Goal: Task Accomplishment & Management: Use online tool/utility

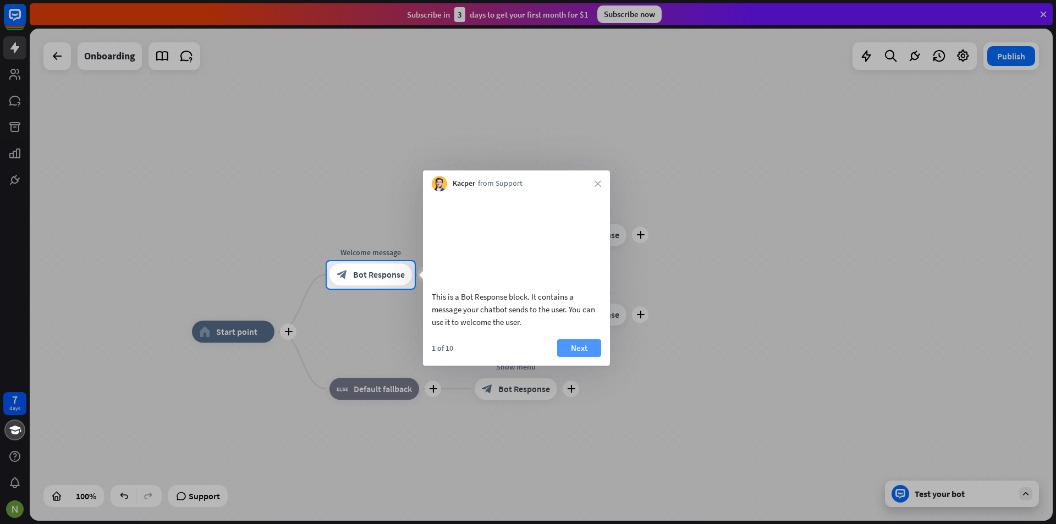
click at [574, 357] on button "Next" at bounding box center [579, 348] width 44 height 18
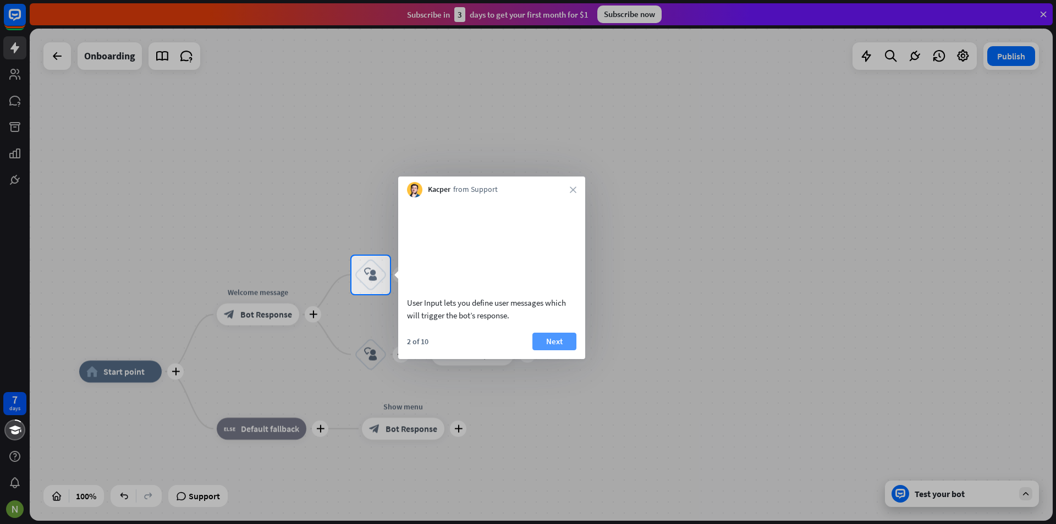
click at [557, 350] on button "Next" at bounding box center [554, 342] width 44 height 18
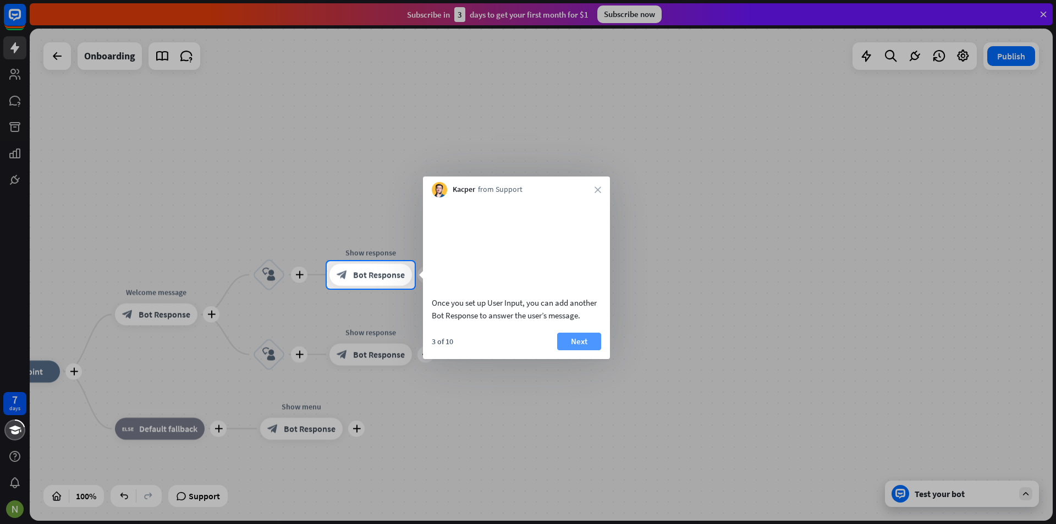
click at [571, 350] on button "Next" at bounding box center [579, 342] width 44 height 18
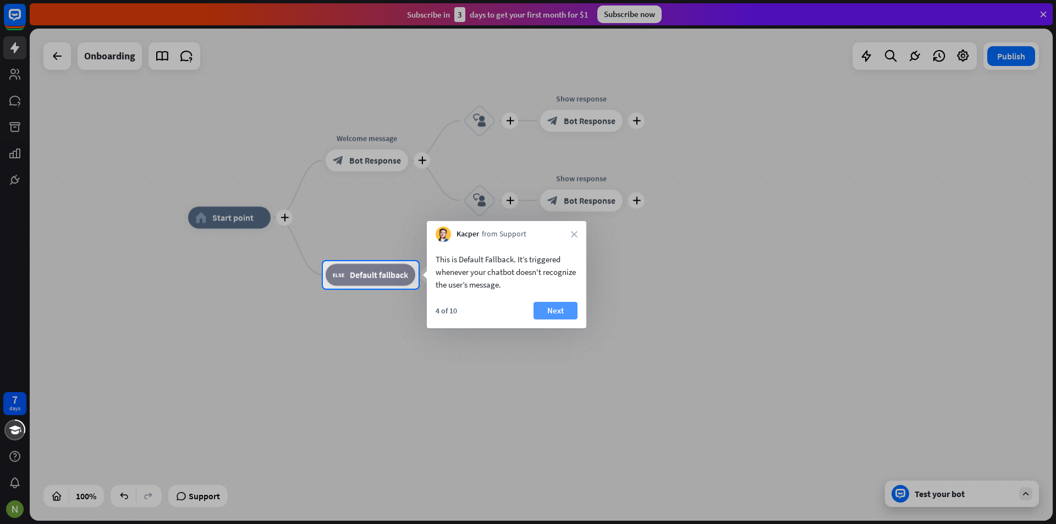
click at [563, 315] on button "Next" at bounding box center [555, 311] width 44 height 18
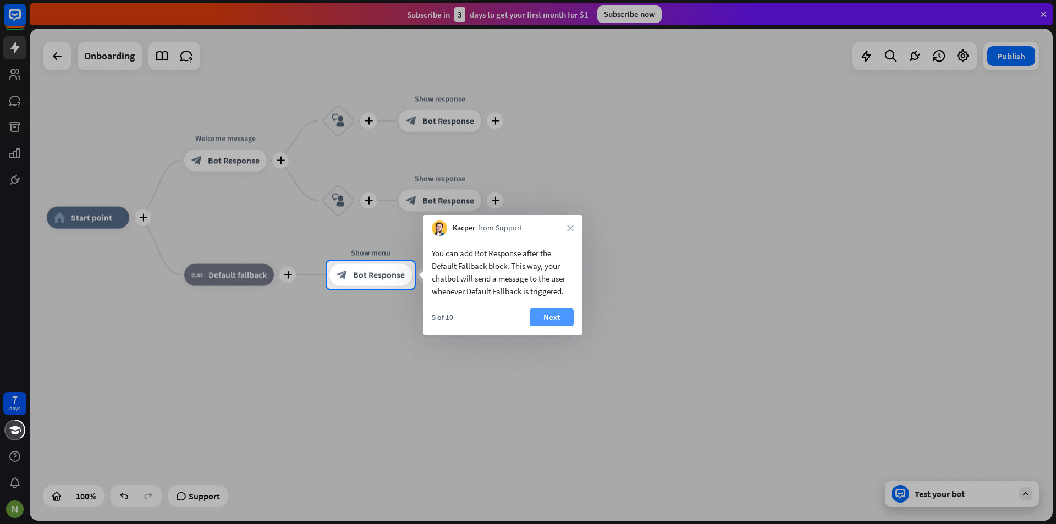
click at [541, 322] on button "Next" at bounding box center [552, 318] width 44 height 18
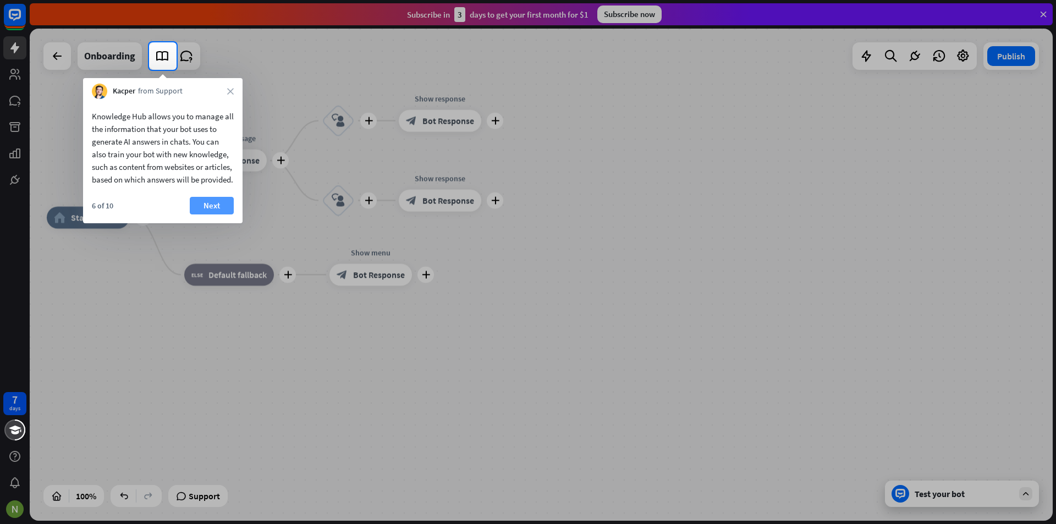
click at [204, 214] on button "Next" at bounding box center [212, 206] width 44 height 18
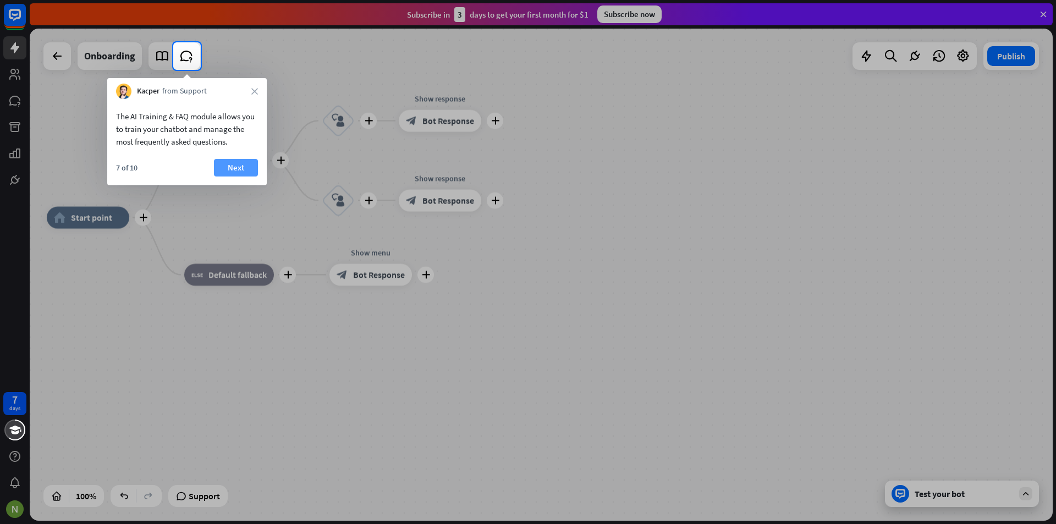
click at [242, 164] on button "Next" at bounding box center [236, 168] width 44 height 18
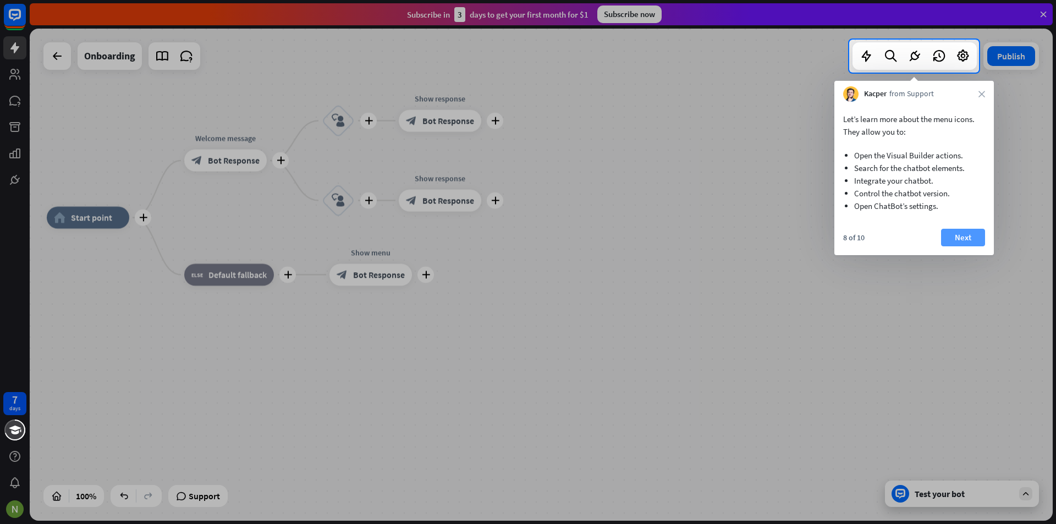
click at [955, 242] on button "Next" at bounding box center [963, 238] width 44 height 18
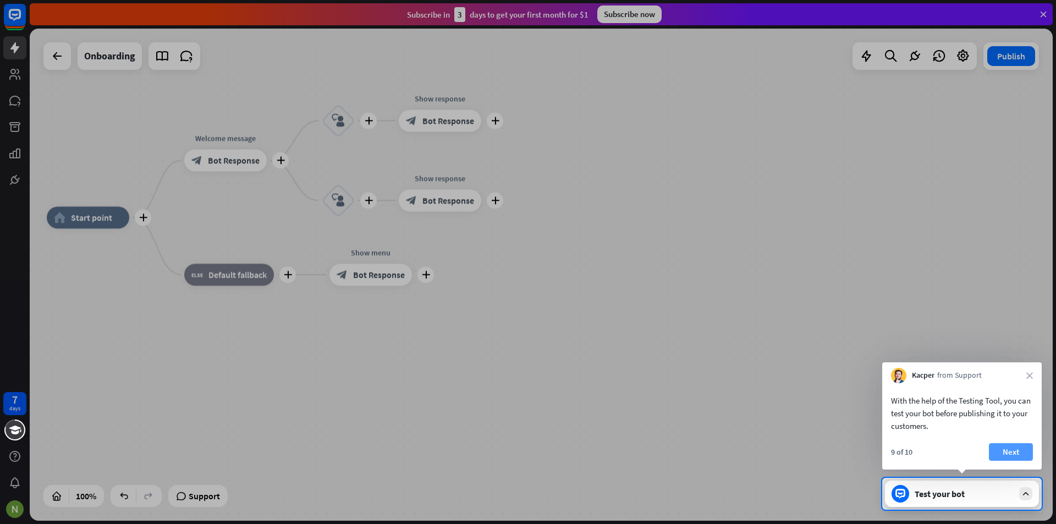
click at [1019, 456] on button "Next" at bounding box center [1011, 452] width 44 height 18
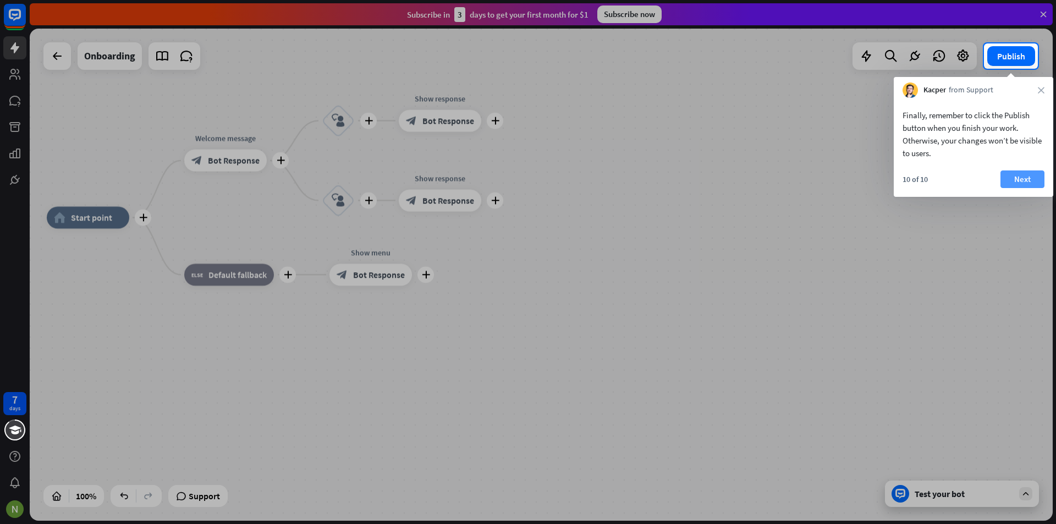
click at [1008, 184] on button "Next" at bounding box center [1022, 179] width 44 height 18
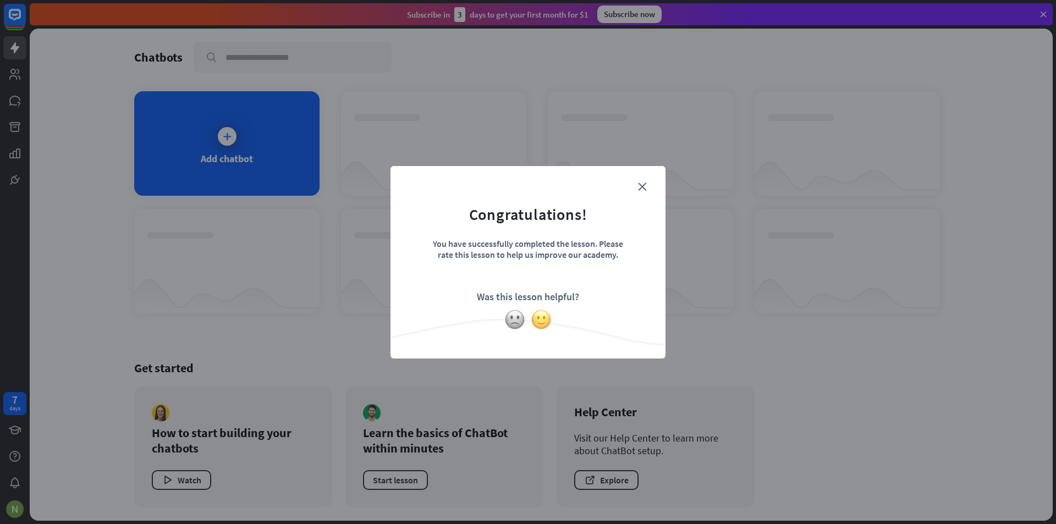
click at [543, 319] on img at bounding box center [541, 319] width 21 height 21
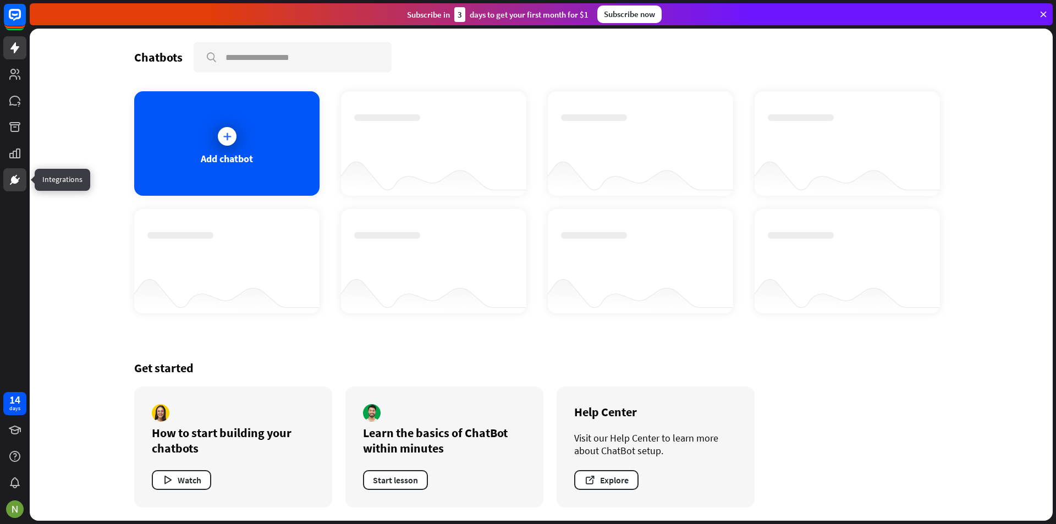
click at [13, 177] on icon at bounding box center [15, 180] width 8 height 8
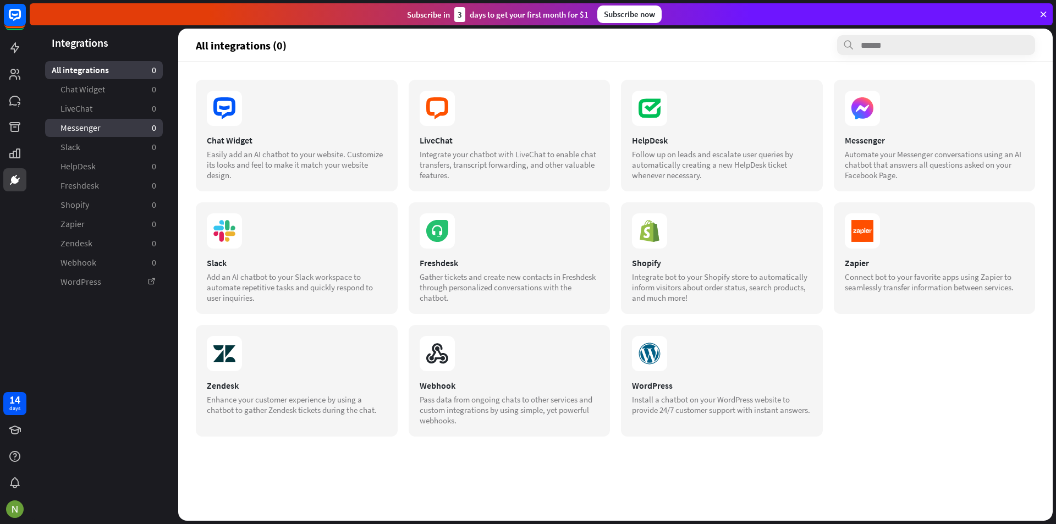
click at [116, 125] on link "Messenger 0" at bounding box center [104, 128] width 118 height 18
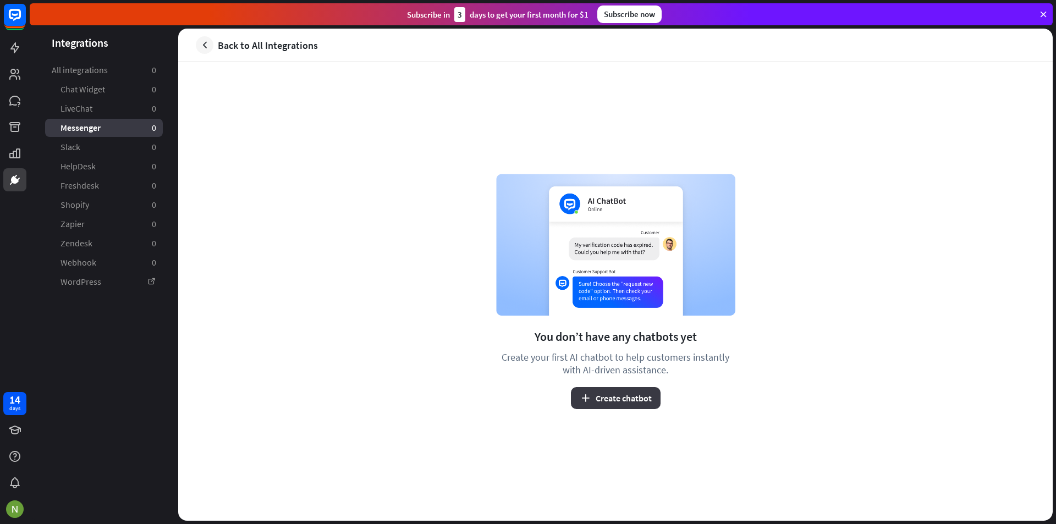
click at [602, 402] on button "Create chatbot" at bounding box center [616, 398] width 90 height 22
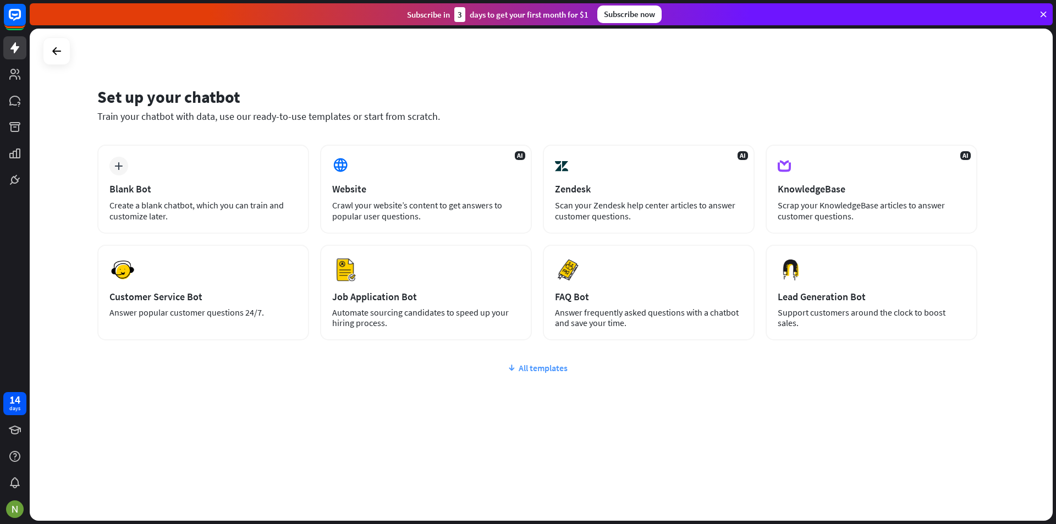
click at [546, 364] on div "All templates" at bounding box center [537, 367] width 880 height 11
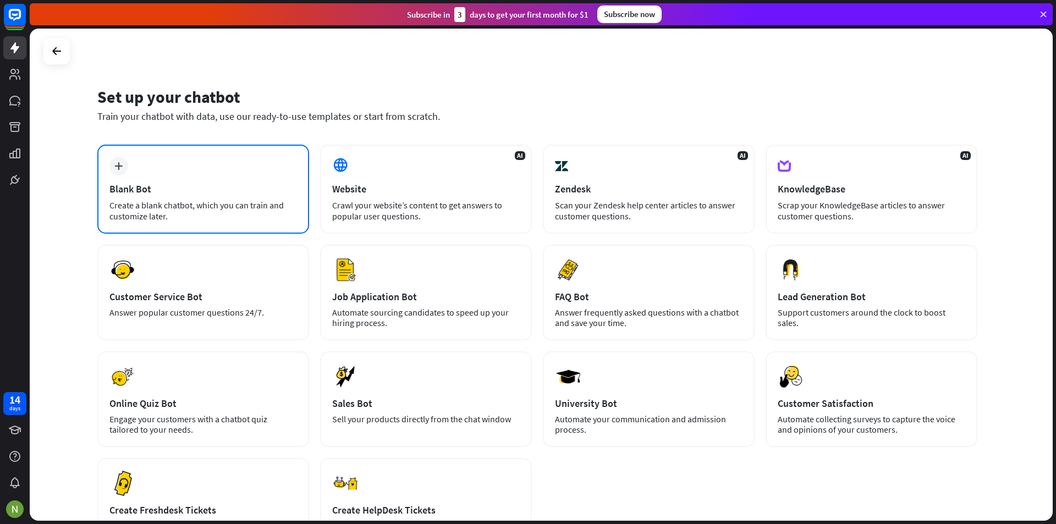
click at [234, 213] on div "Create a blank chatbot, which you can train and customize later." at bounding box center [203, 211] width 188 height 22
